Goal: Transaction & Acquisition: Purchase product/service

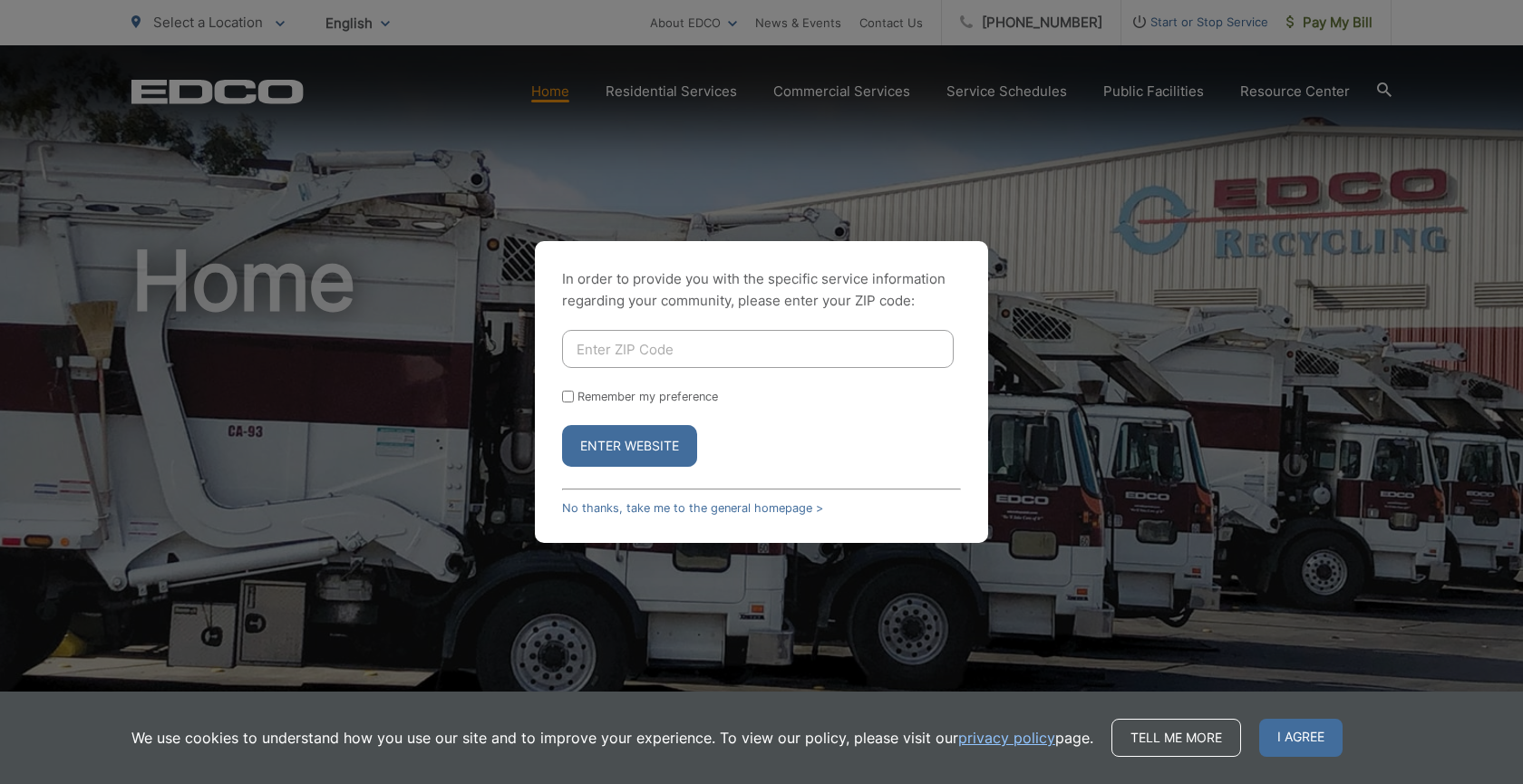
click at [734, 355] on input "Enter ZIP Code" at bounding box center [758, 348] width 392 height 38
type input "91977"
click at [635, 439] on button "Enter Website" at bounding box center [629, 446] width 135 height 42
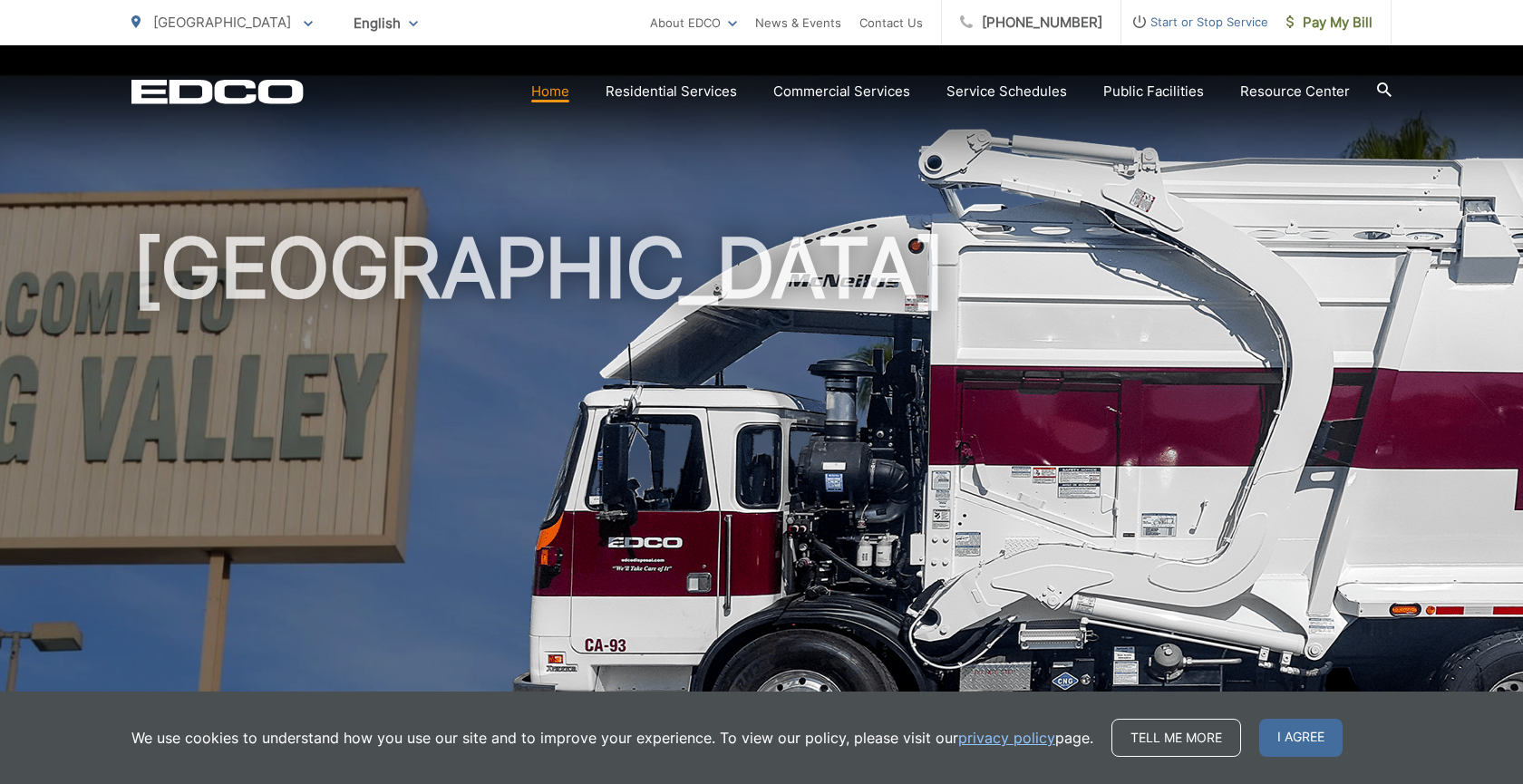
scroll to position [15, 0]
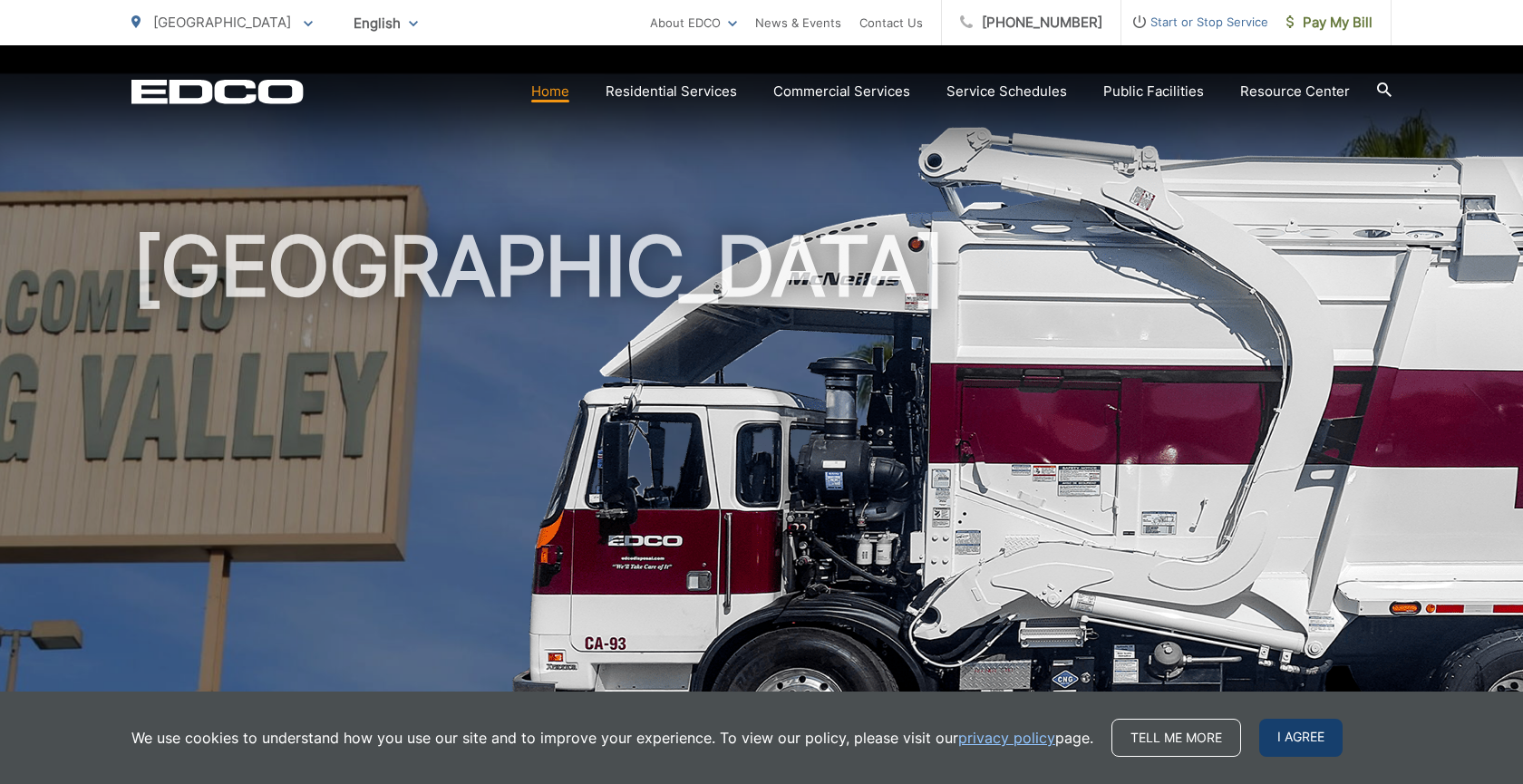
click at [1302, 740] on span "I agree" at bounding box center [1301, 738] width 84 height 38
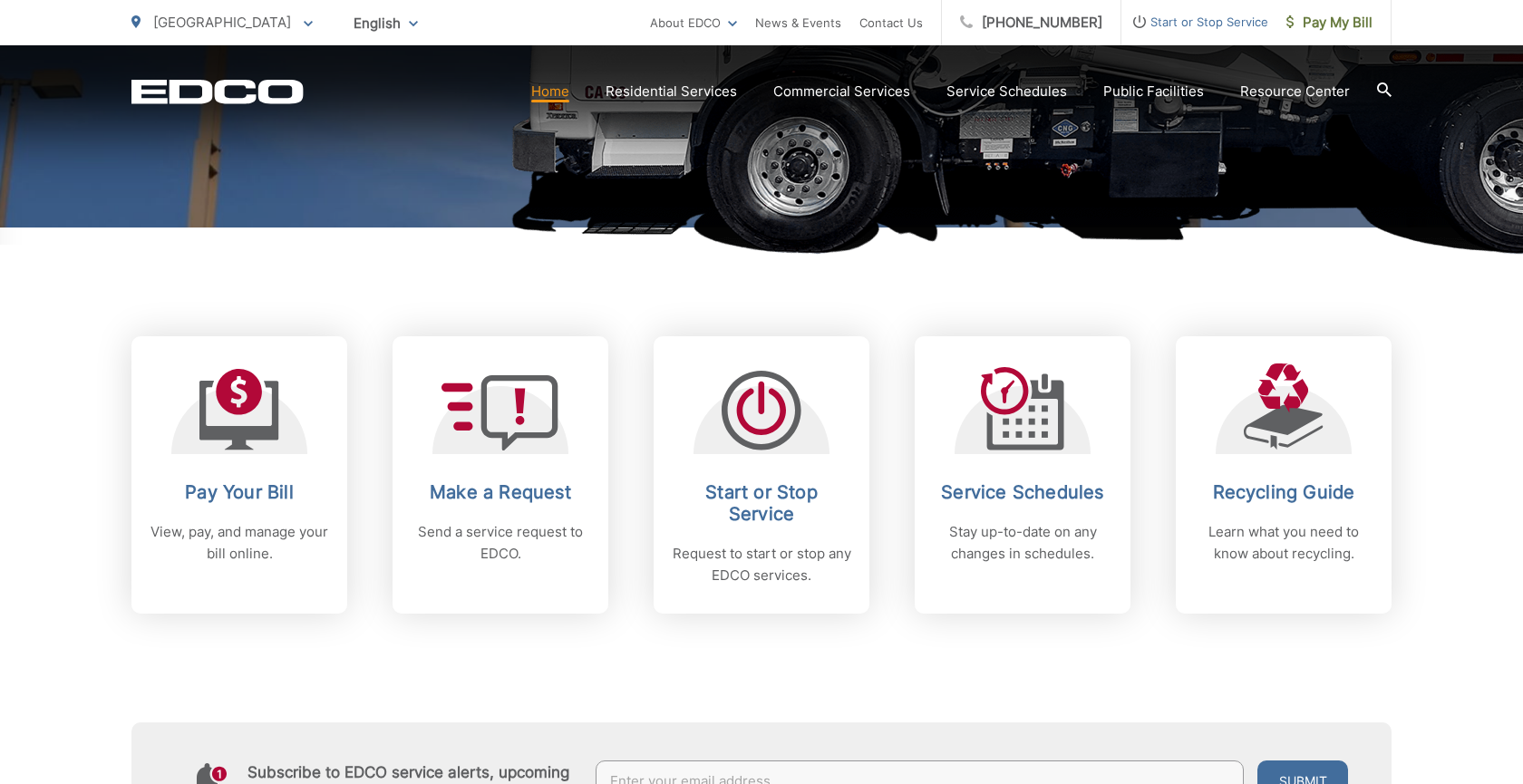
scroll to position [568, 0]
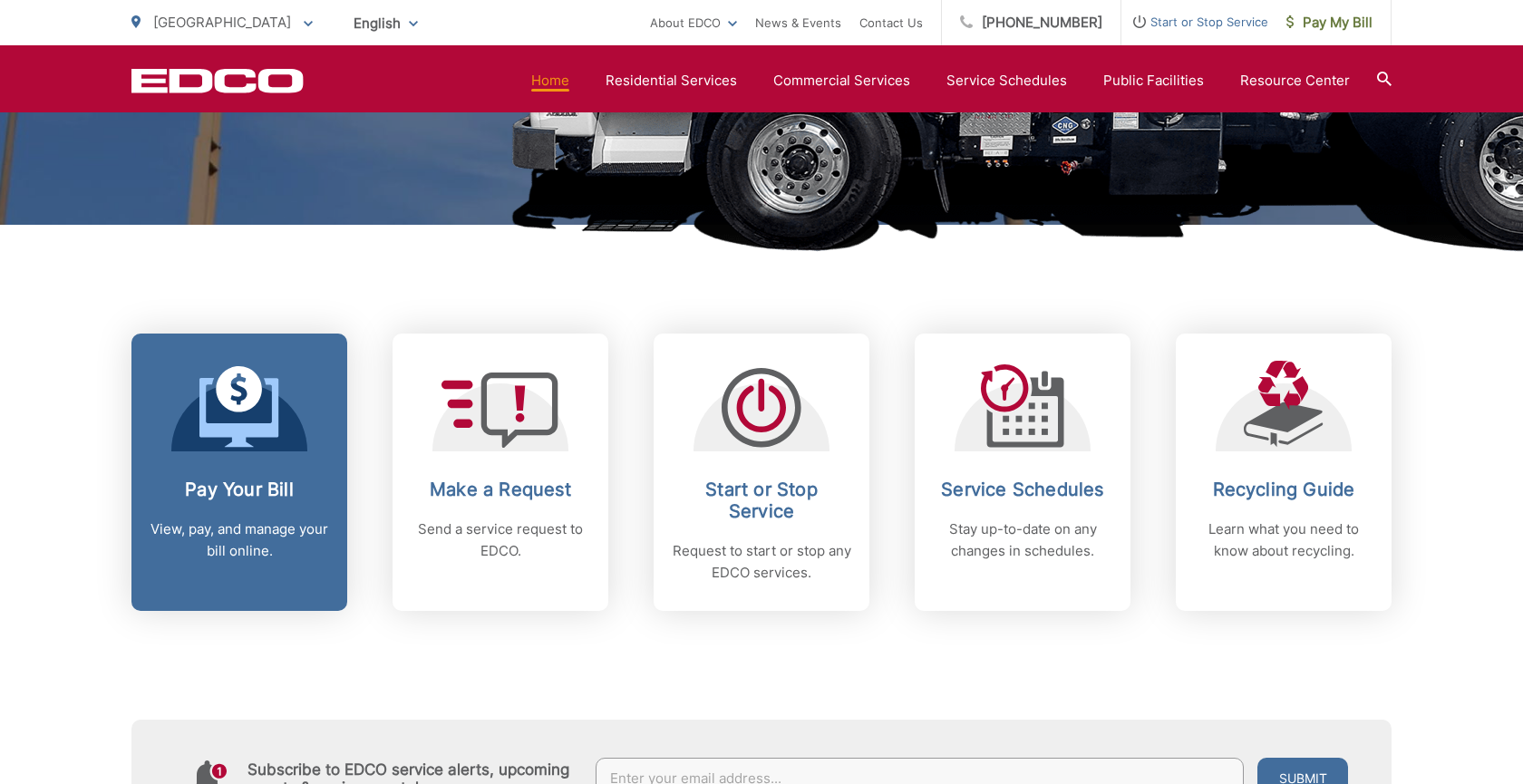
drag, startPoint x: 211, startPoint y: 413, endPoint x: 226, endPoint y: 407, distance: 16.2
click at [226, 407] on icon at bounding box center [240, 407] width 80 height 82
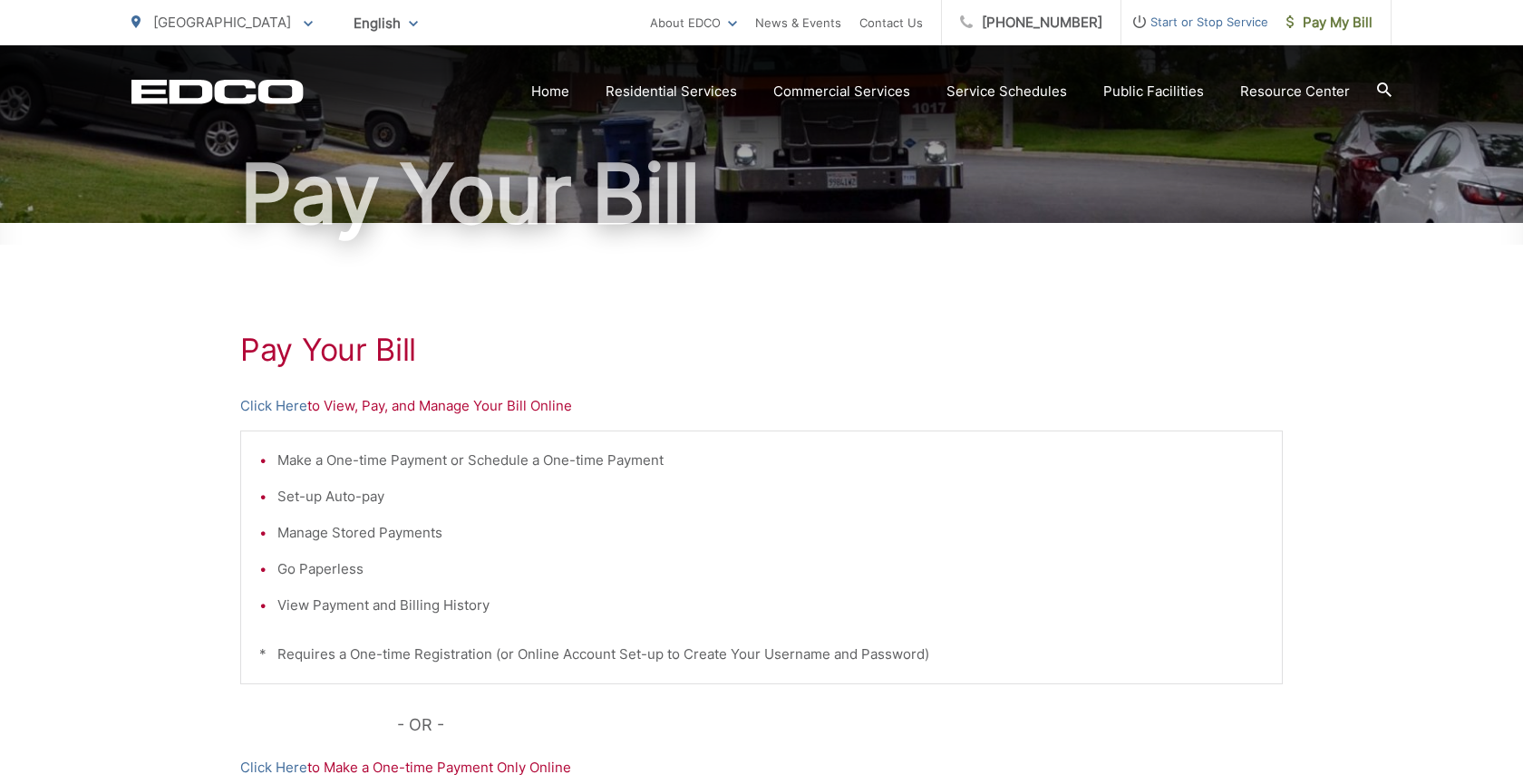
scroll to position [143, 0]
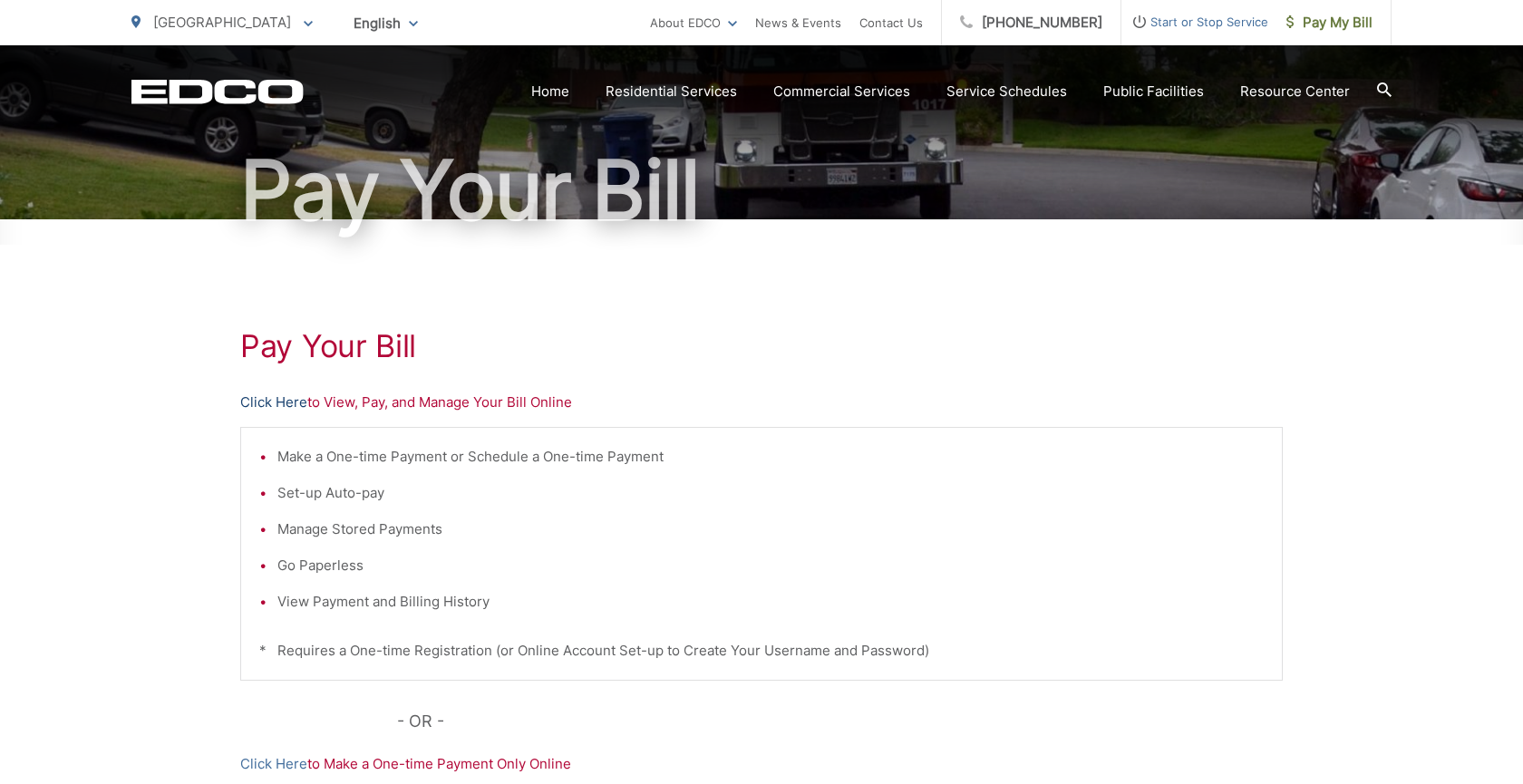
click at [285, 399] on link "Click Here" at bounding box center [274, 402] width 67 height 21
